Goal: Find specific page/section: Locate item on page

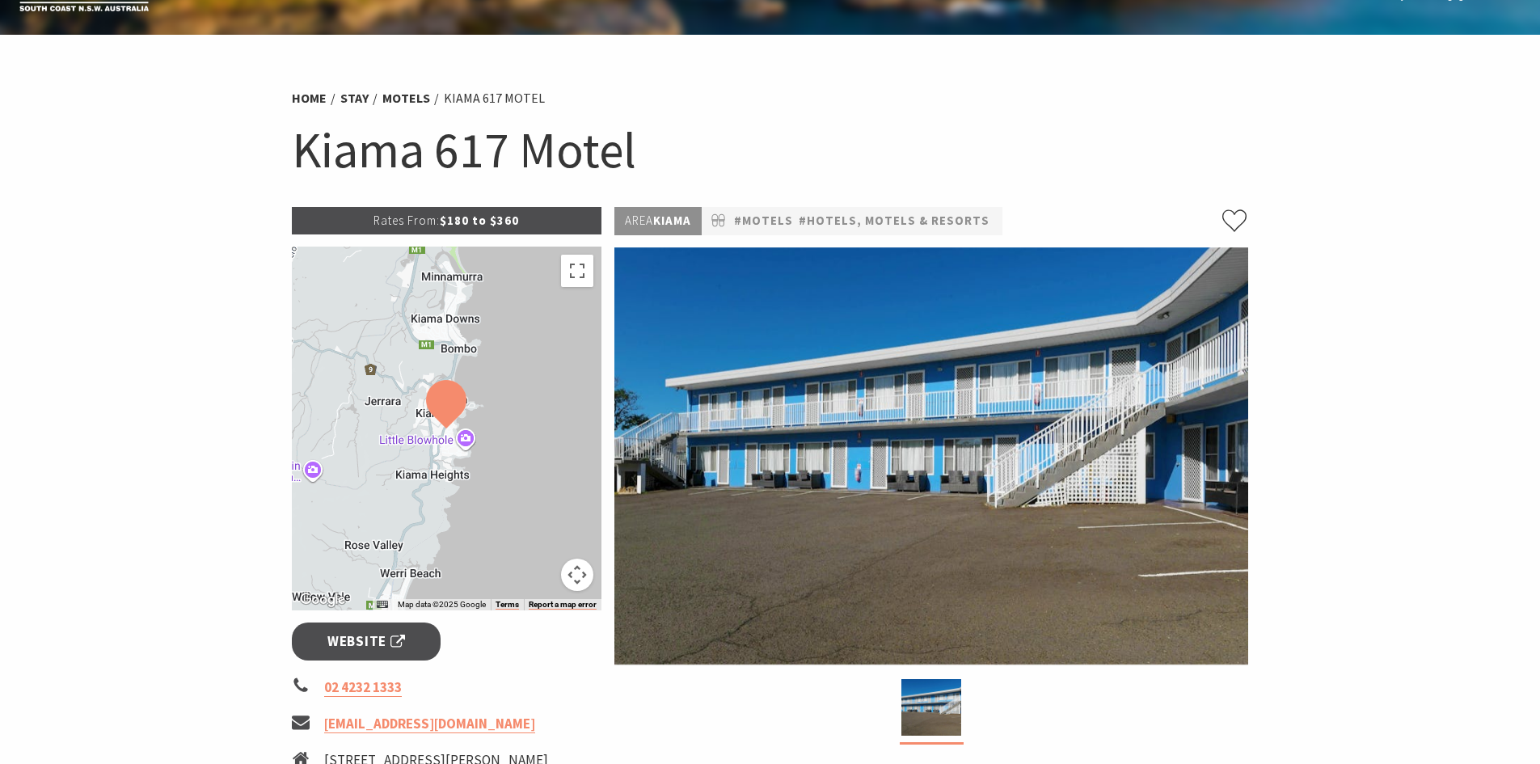
scroll to position [81, 0]
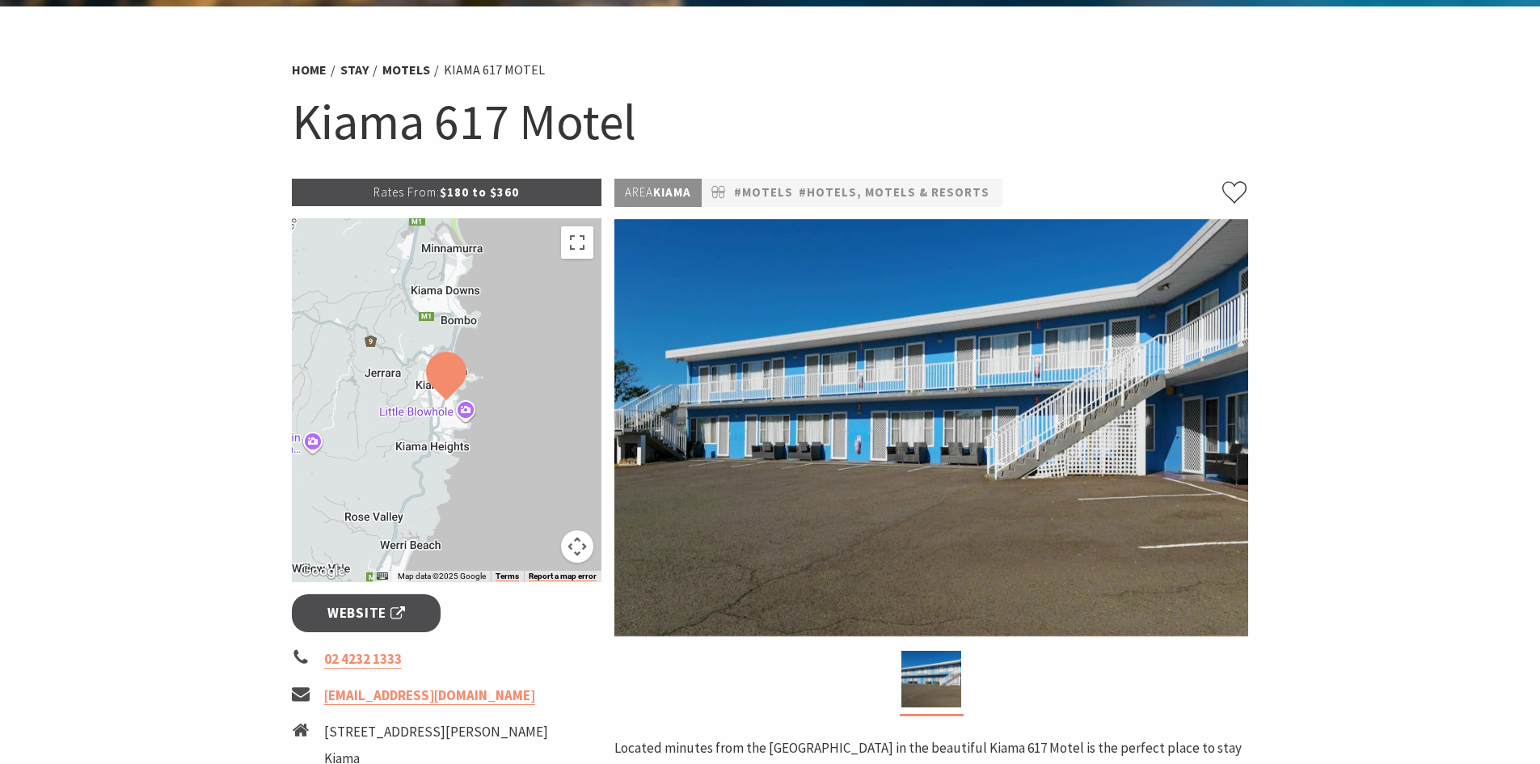
click at [443, 382] on img at bounding box center [446, 376] width 40 height 49
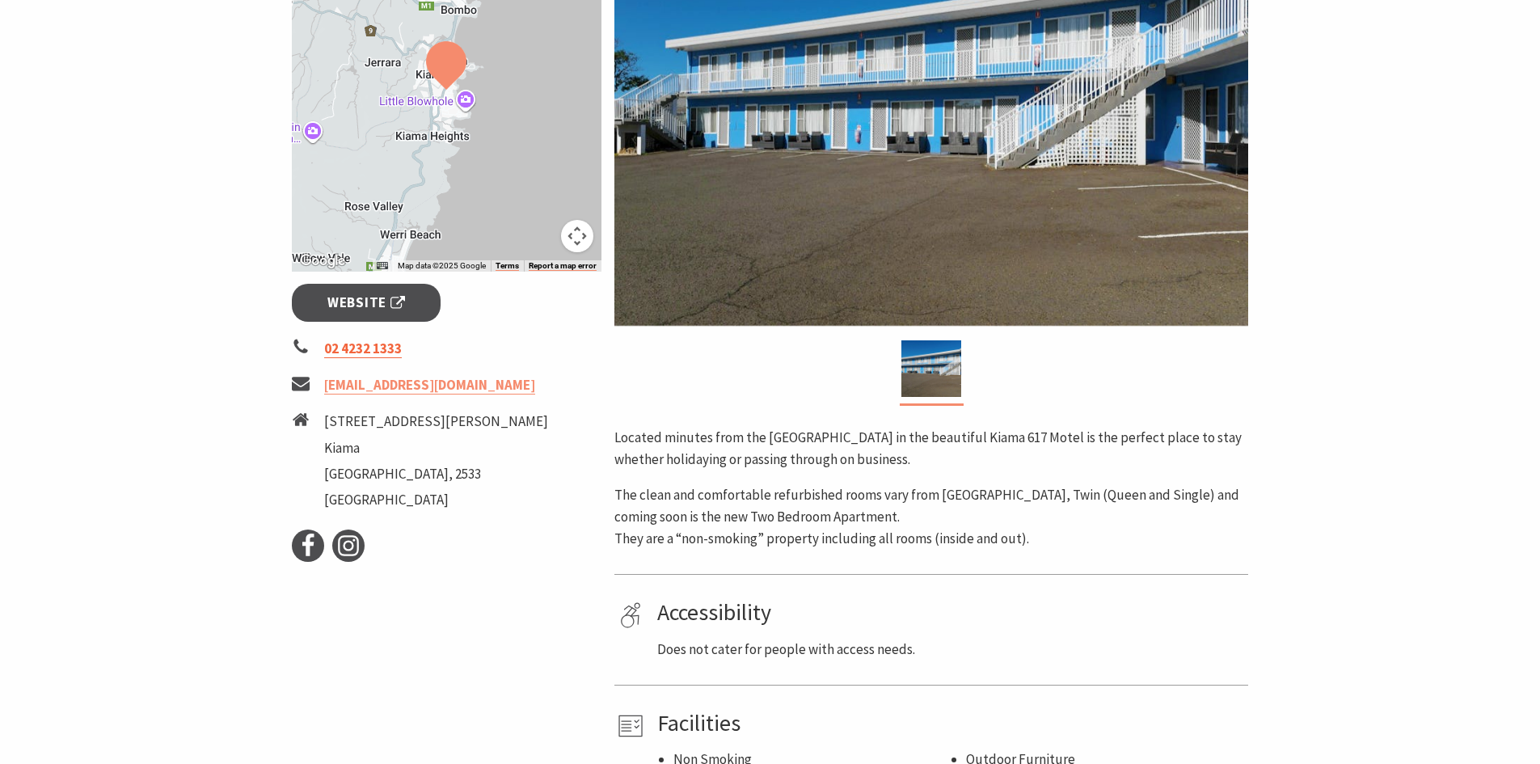
scroll to position [404, 0]
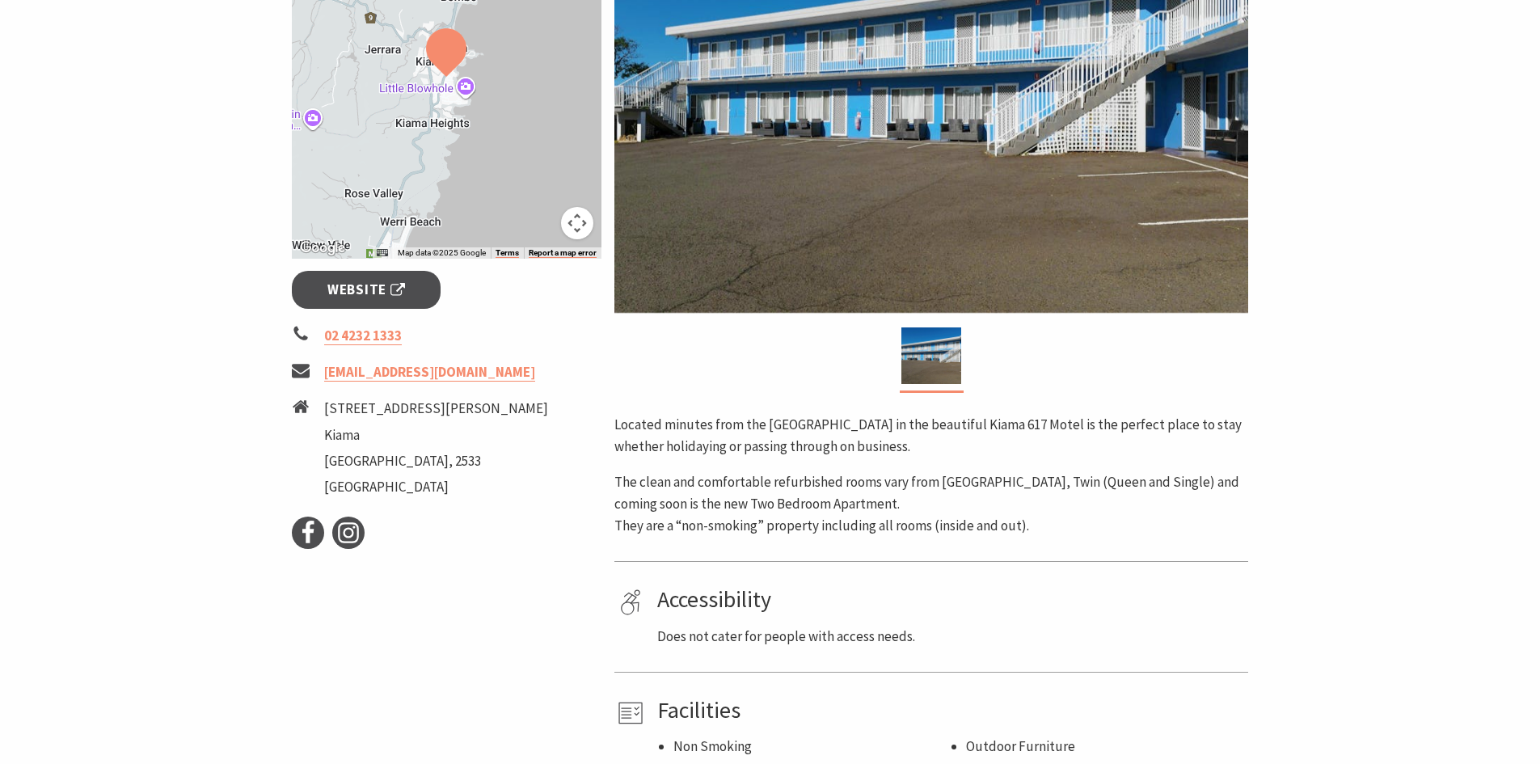
click at [574, 219] on button "Map camera controls" at bounding box center [577, 223] width 32 height 32
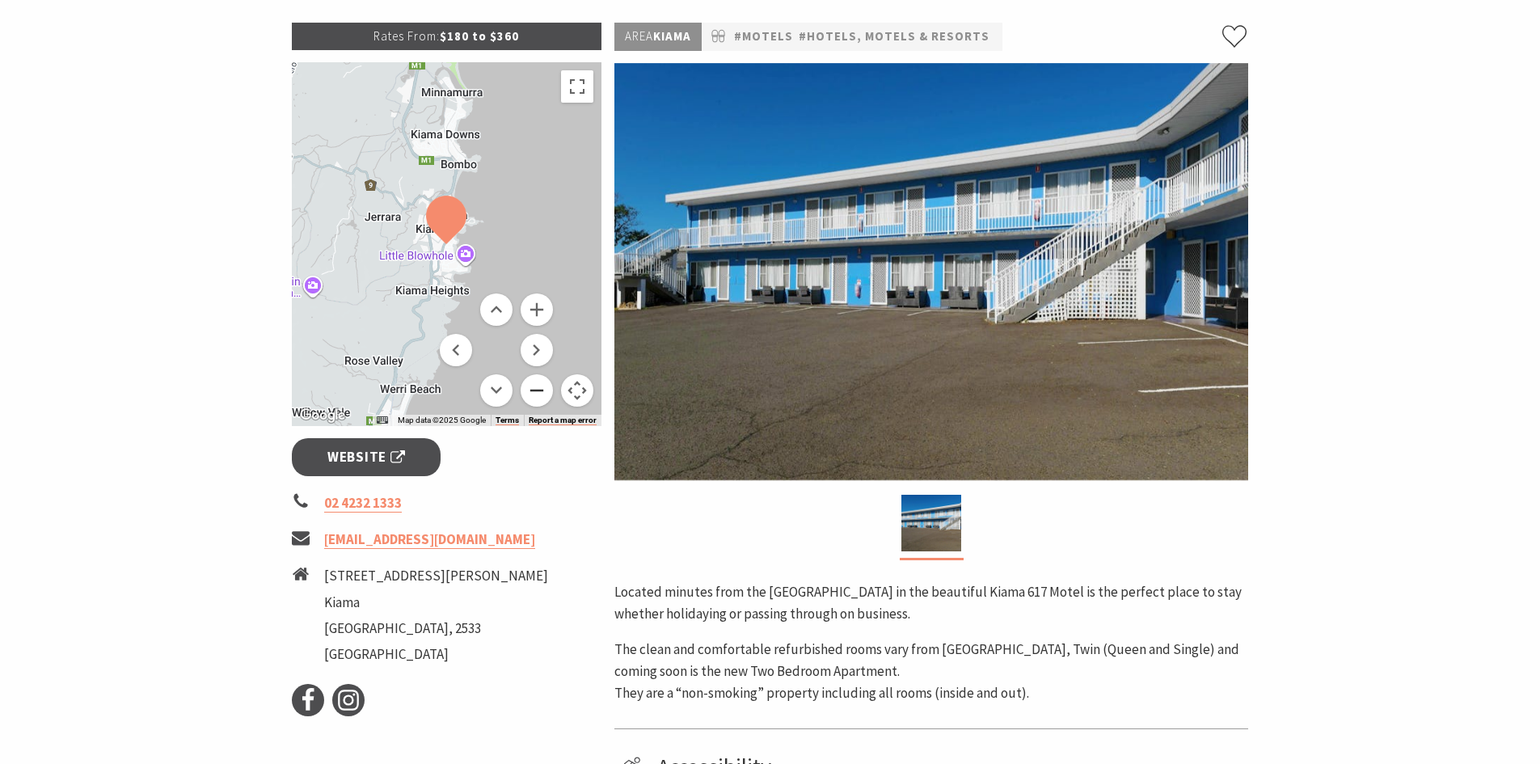
scroll to position [162, 0]
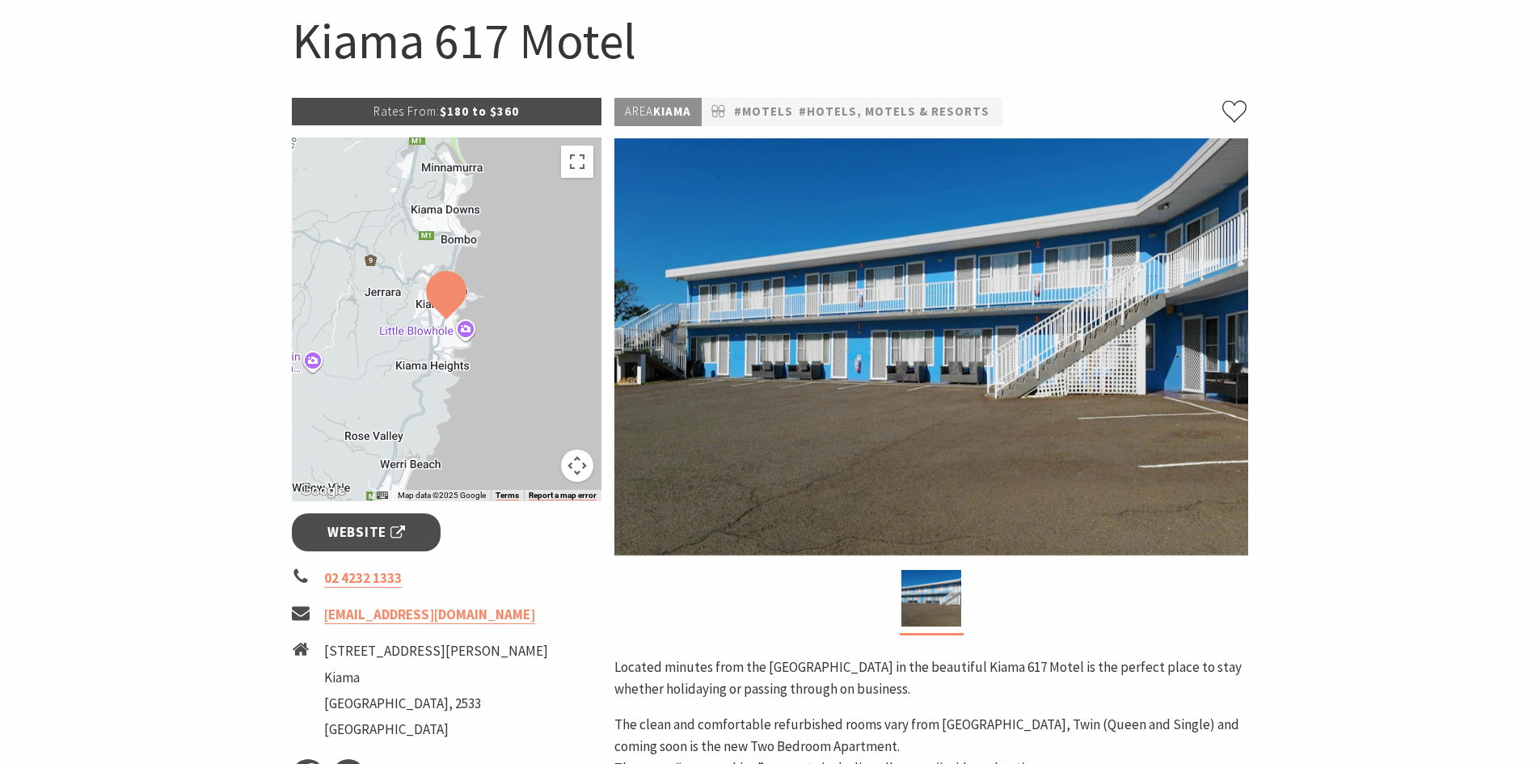
click at [440, 315] on img at bounding box center [446, 295] width 40 height 49
click at [440, 314] on img at bounding box center [446, 295] width 40 height 49
click at [445, 326] on div at bounding box center [447, 319] width 310 height 364
click at [444, 308] on img at bounding box center [446, 298] width 40 height 49
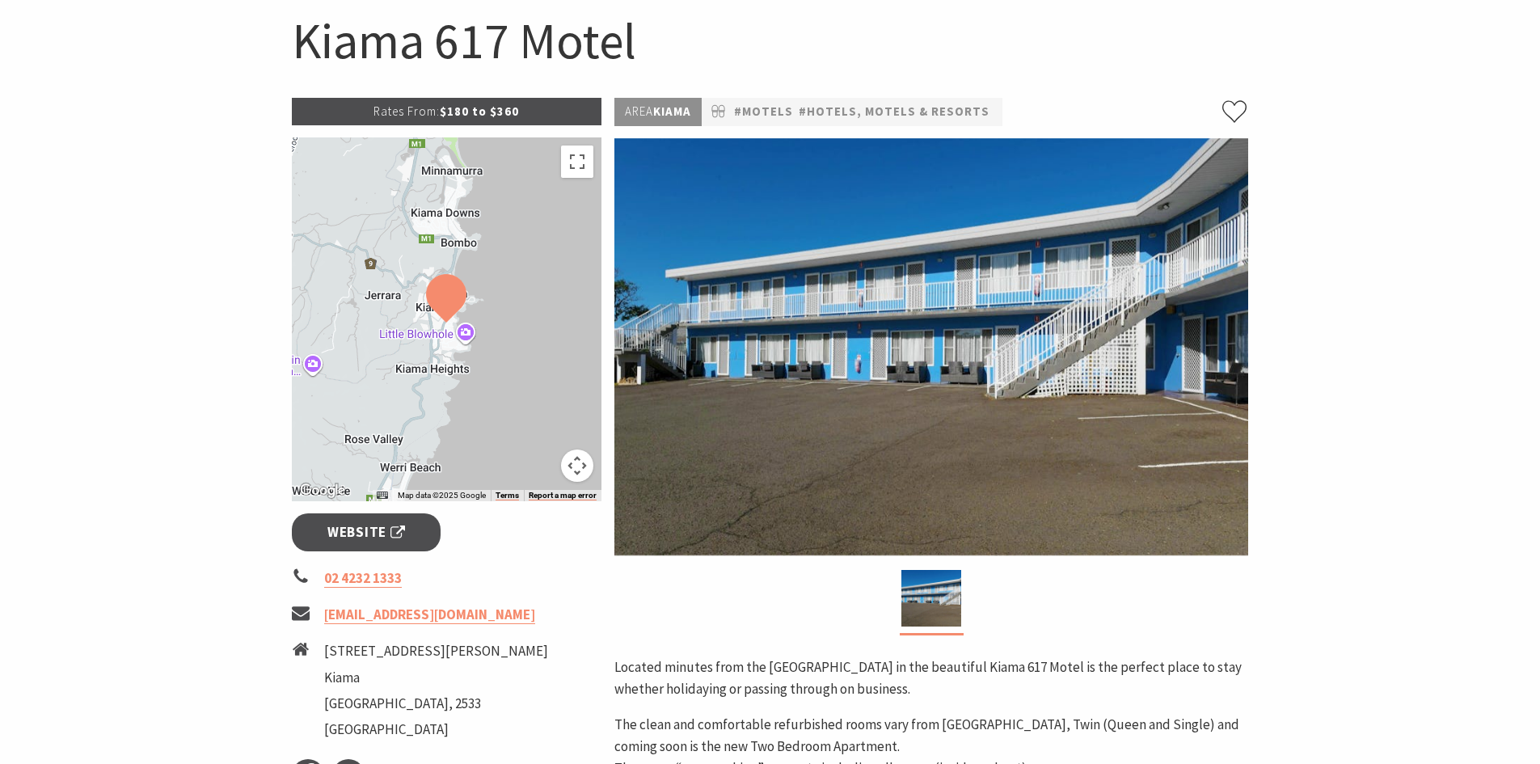
click at [444, 307] on img at bounding box center [446, 298] width 40 height 49
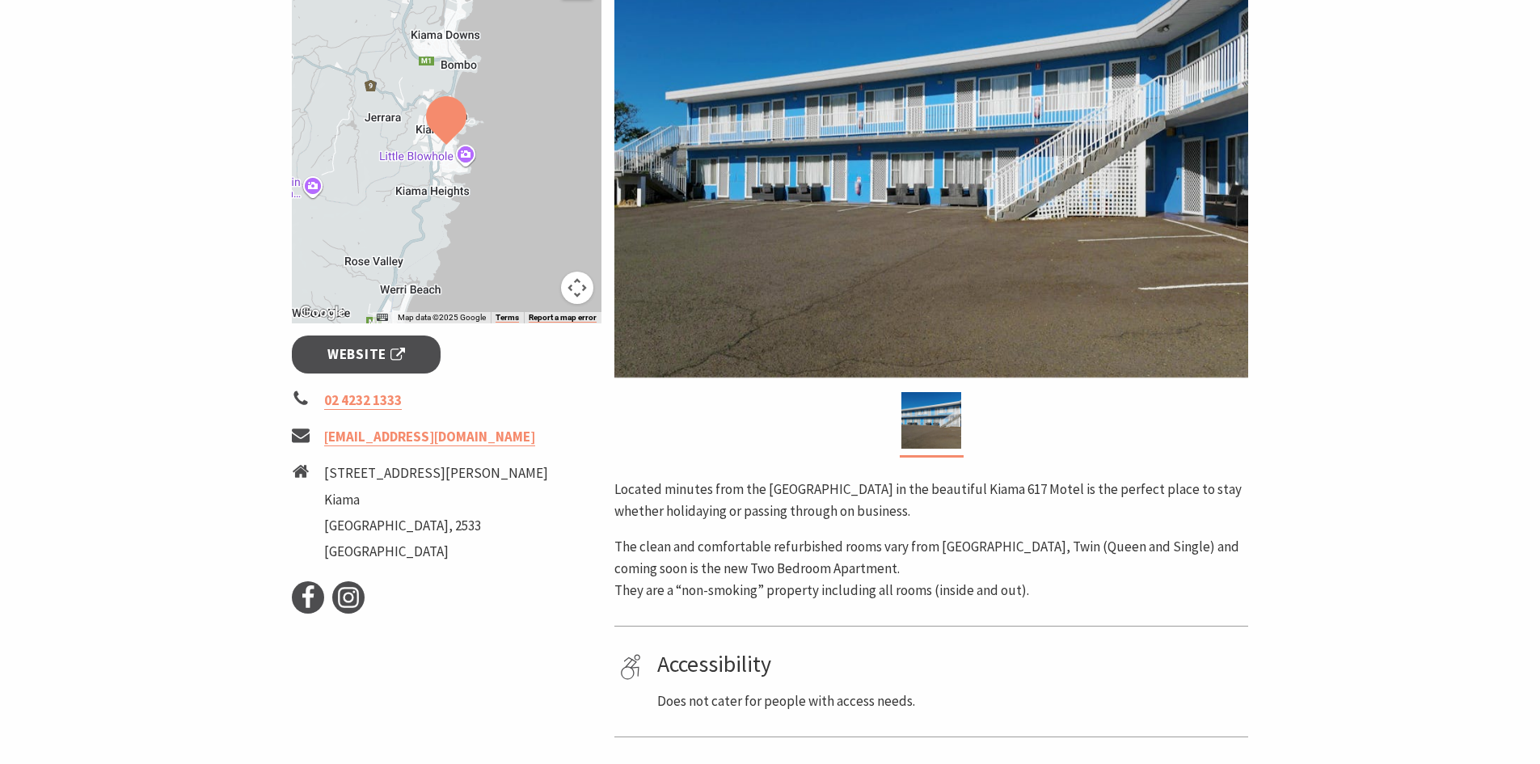
scroll to position [0, 0]
